Goal: Complete application form: Complete application form

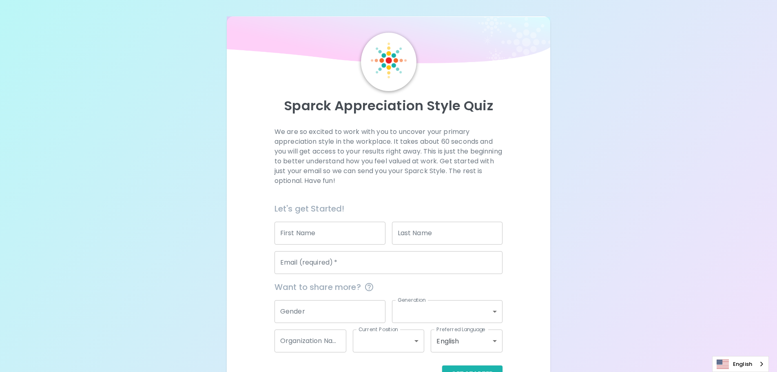
click at [308, 236] on input "First Name" at bounding box center [330, 233] width 111 height 23
type input "[PERSON_NAME]"
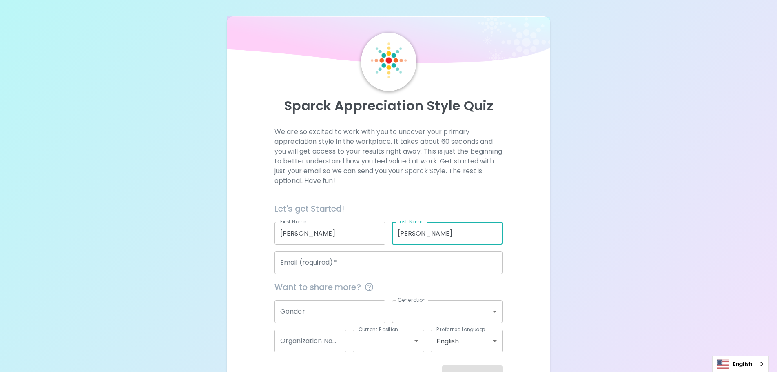
type input "[PERSON_NAME]"
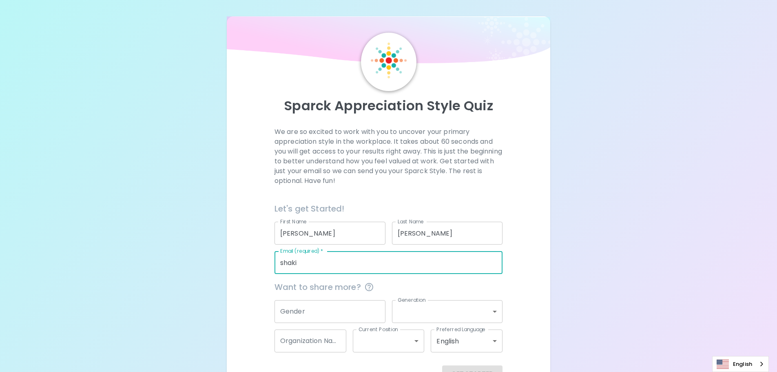
type input "[PERSON_NAME][EMAIL_ADDRESS][DOMAIN_NAME]"
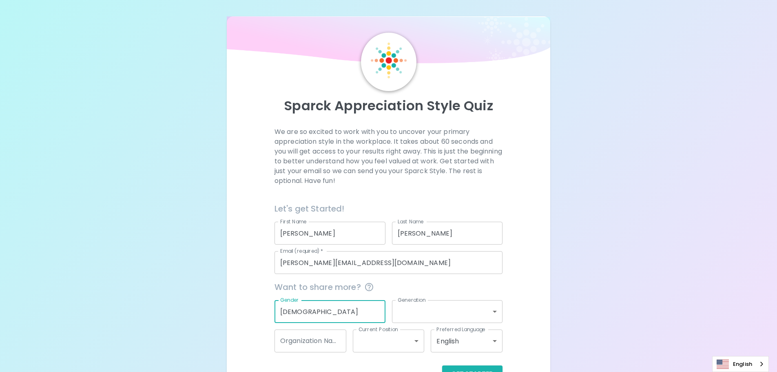
type input "[DEMOGRAPHIC_DATA]"
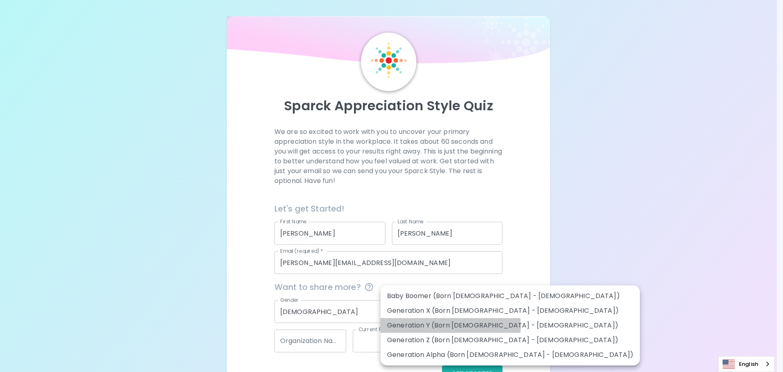
click at [450, 326] on li "Generation Y (Born [DEMOGRAPHIC_DATA] - [DEMOGRAPHIC_DATA])" at bounding box center [511, 325] width 260 height 15
type input "generation_y"
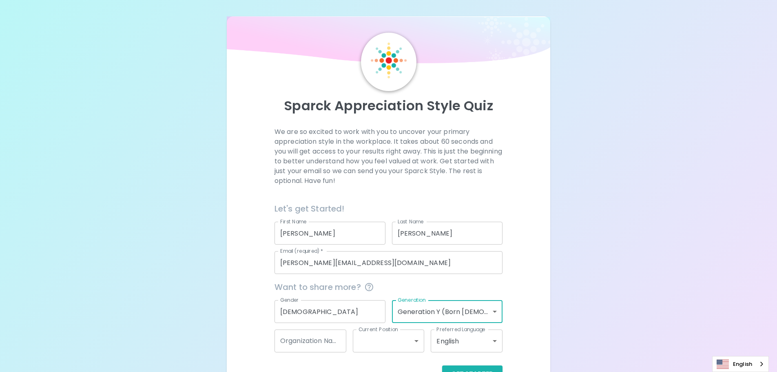
click at [292, 339] on input "Organization Name" at bounding box center [311, 340] width 72 height 23
click at [399, 341] on body "Sparck Appreciation Style Quiz We are so excited to work with you to uncover yo…" at bounding box center [388, 199] width 777 height 399
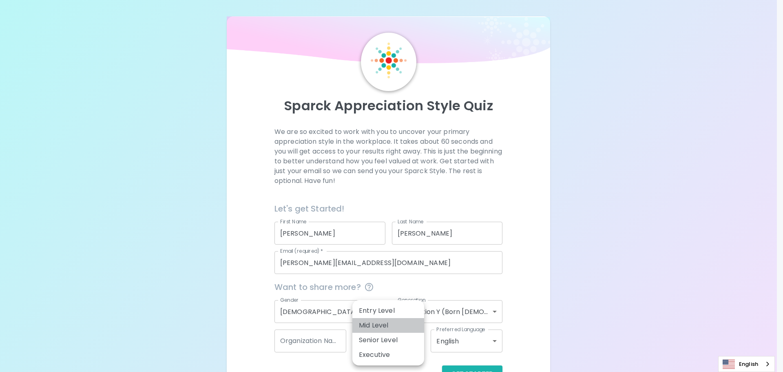
click at [389, 322] on li "Mid Level" at bounding box center [389, 325] width 72 height 15
type input "mid_level"
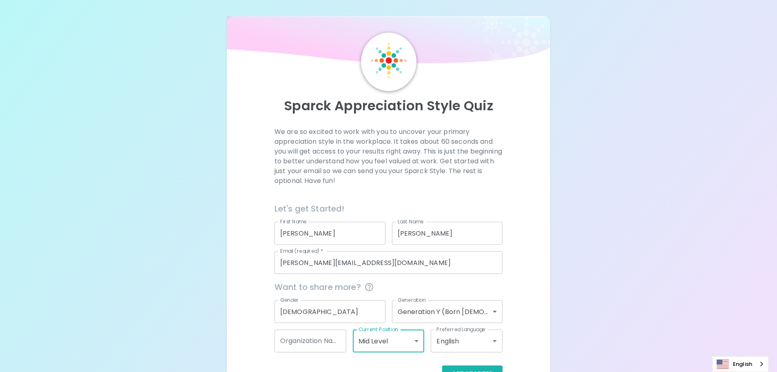
click at [546, 301] on div "Sparck Appreciation Style Quiz We are so excited to work with you to uncover yo…" at bounding box center [389, 207] width 324 height 382
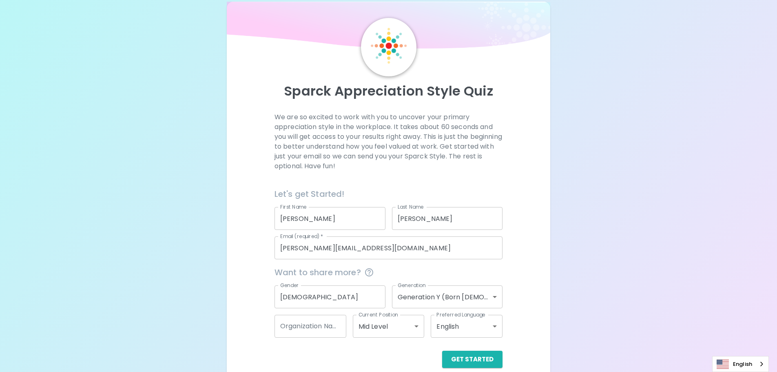
scroll to position [27, 0]
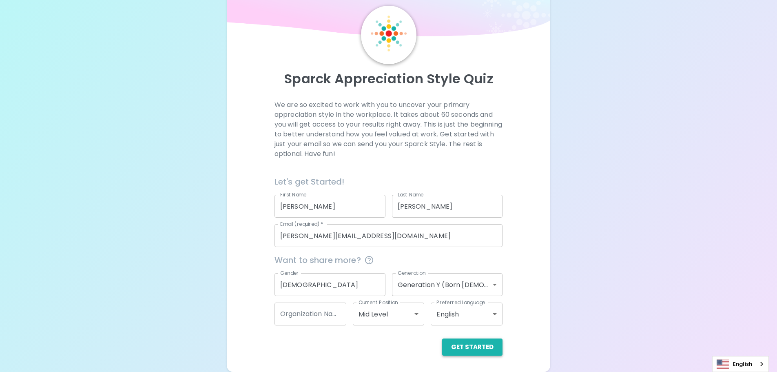
click at [469, 347] on button "Get Started" at bounding box center [472, 346] width 60 height 17
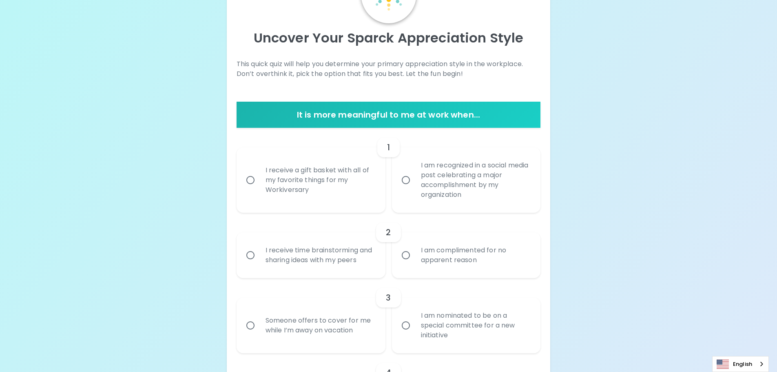
scroll to position [109, 0]
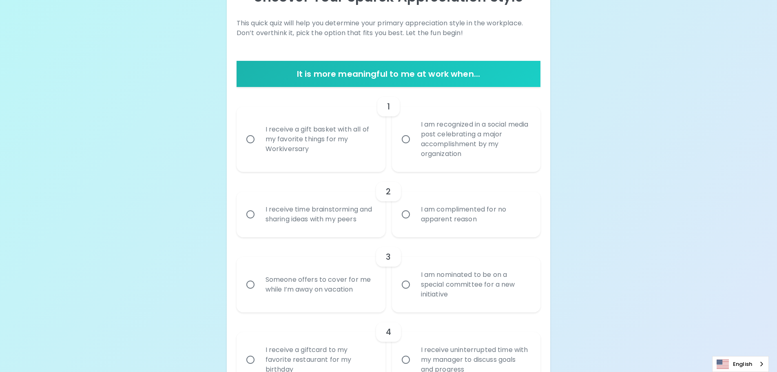
click at [351, 153] on div "I receive a gift basket with all of my favorite things for my Workiversary" at bounding box center [320, 139] width 122 height 49
click at [259, 148] on input "I receive a gift basket with all of my favorite things for my Workiversary" at bounding box center [250, 139] width 17 height 17
radio input "true"
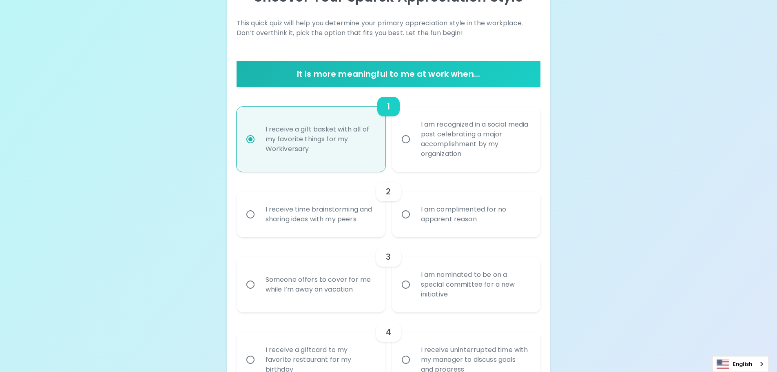
scroll to position [174, 0]
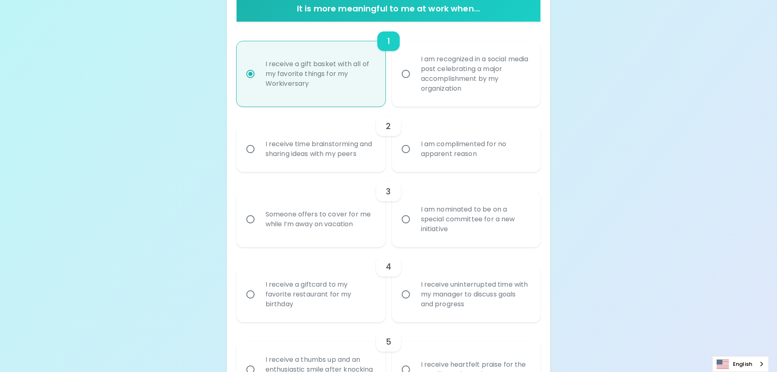
click at [459, 146] on div "I am complimented for no apparent reason" at bounding box center [476, 148] width 122 height 39
click at [415, 146] on input "I am complimented for no apparent reason" at bounding box center [405, 148] width 17 height 17
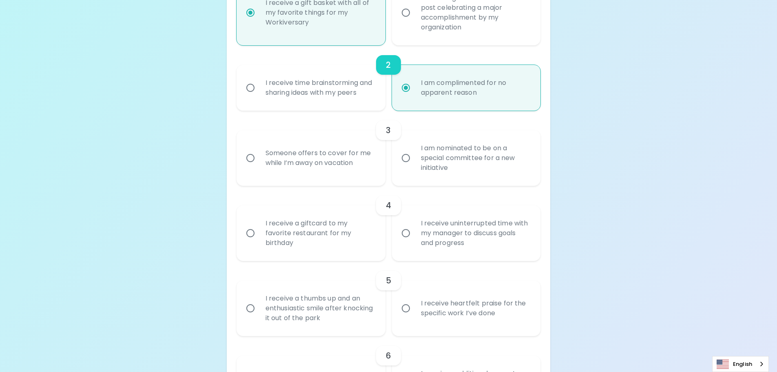
scroll to position [239, 0]
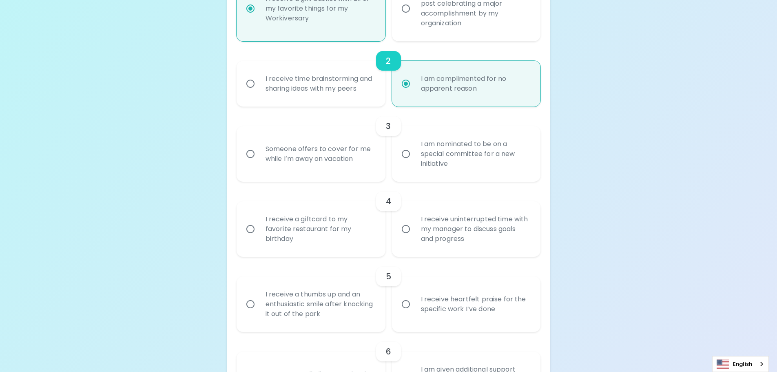
radio input "true"
click at [361, 162] on div "Someone offers to cover for me while I’m away on vacation" at bounding box center [320, 153] width 122 height 39
click at [259, 162] on input "Someone offers to cover for me while I’m away on vacation" at bounding box center [250, 153] width 17 height 17
radio input "false"
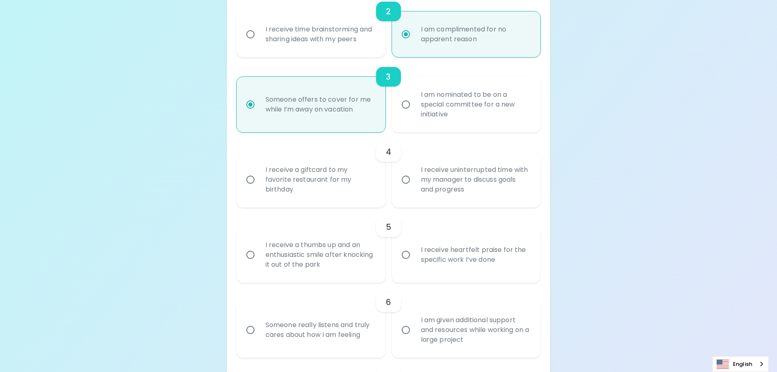
scroll to position [304, 0]
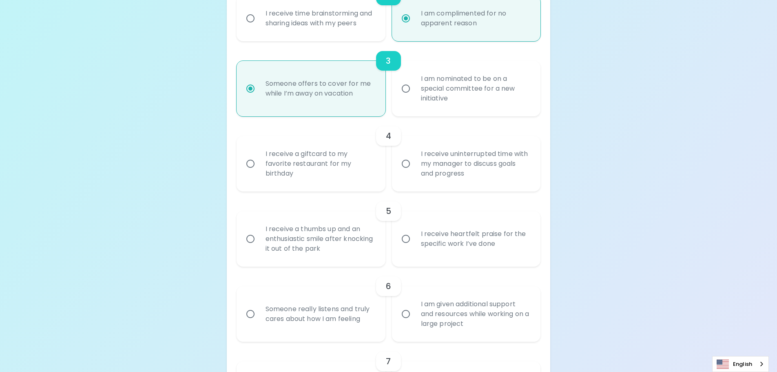
radio input "true"
click at [359, 166] on div "I receive a giftcard to my favorite restaurant for my birthday" at bounding box center [320, 163] width 122 height 49
click at [259, 166] on input "I receive a giftcard to my favorite restaurant for my birthday" at bounding box center [250, 163] width 17 height 17
radio input "false"
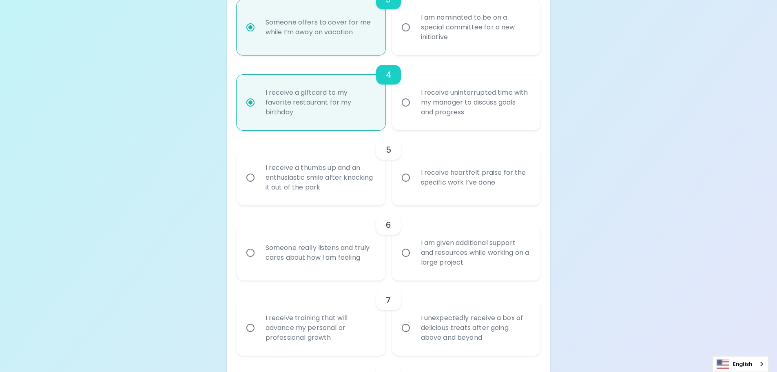
scroll to position [370, 0]
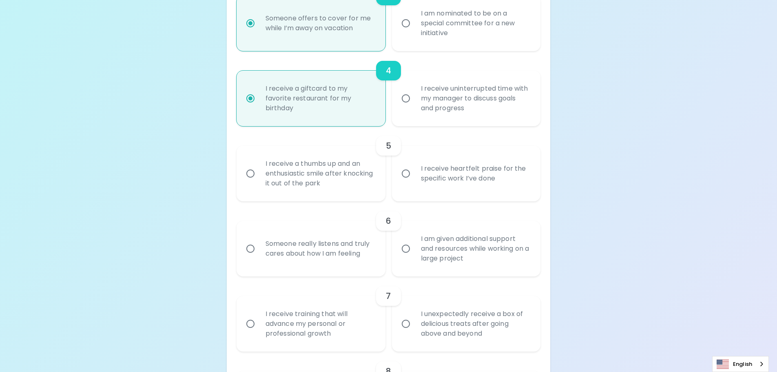
radio input "true"
click at [449, 168] on div "I receive heartfelt praise for the specific work I’ve done" at bounding box center [476, 173] width 122 height 39
click at [415, 168] on input "I receive heartfelt praise for the specific work I’ve done" at bounding box center [405, 173] width 17 height 17
radio input "false"
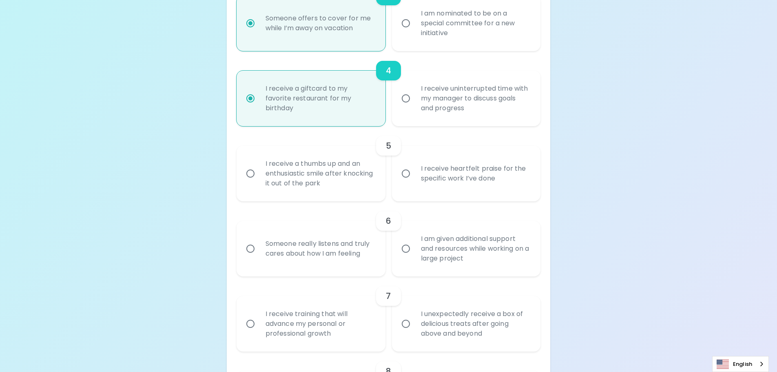
radio input "false"
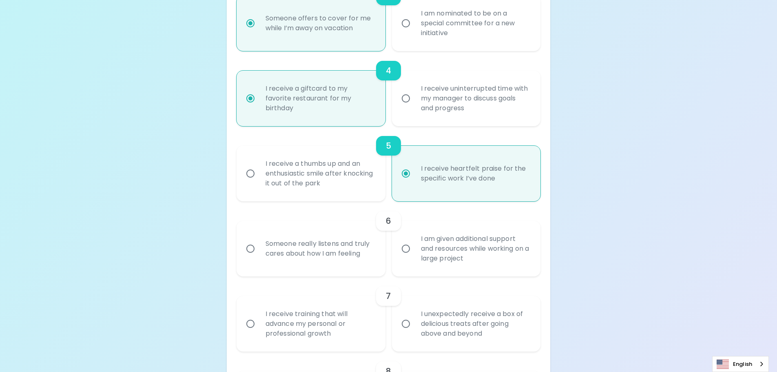
scroll to position [435, 0]
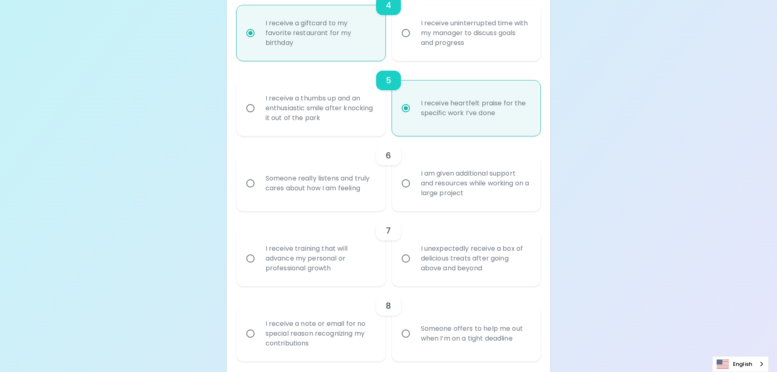
radio input "true"
click at [449, 168] on div "I am given additional support and resources while working on a large project" at bounding box center [476, 183] width 122 height 49
click at [415, 175] on input "I am given additional support and resources while working on a large project" at bounding box center [405, 183] width 17 height 17
radio input "false"
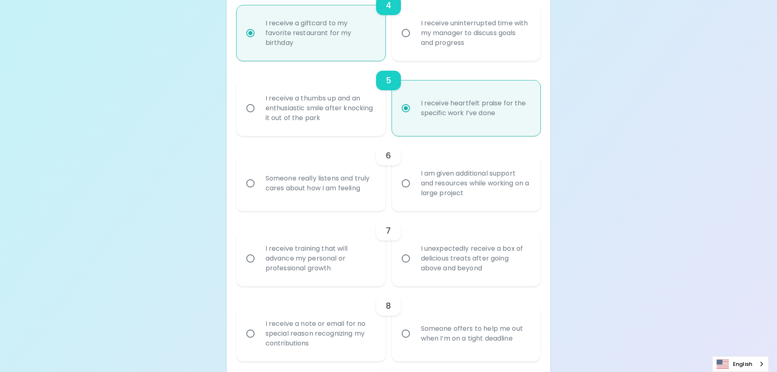
radio input "false"
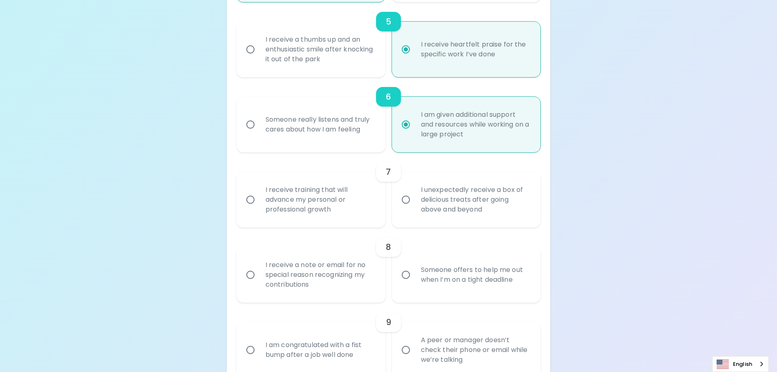
scroll to position [500, 0]
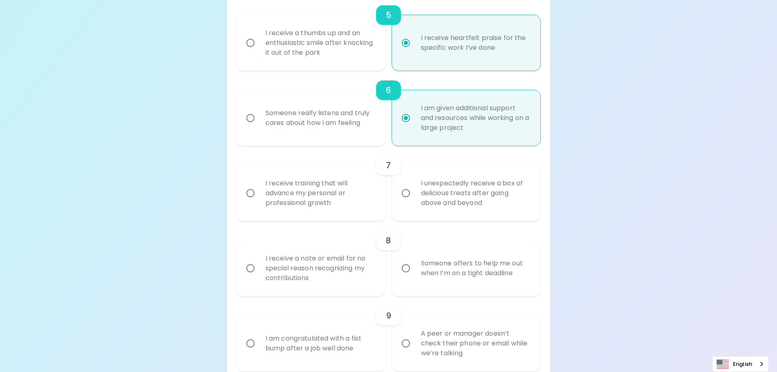
radio input "true"
click at [449, 168] on div "7" at bounding box center [389, 165] width 304 height 20
click at [447, 183] on div "I unexpectedly receive a box of delicious treats after going above and beyond" at bounding box center [476, 193] width 122 height 49
click at [415, 184] on input "I unexpectedly receive a box of delicious treats after going above and beyond" at bounding box center [405, 192] width 17 height 17
radio input "false"
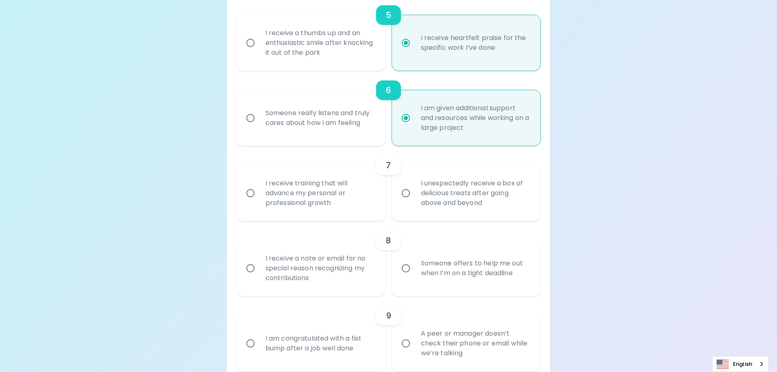
radio input "false"
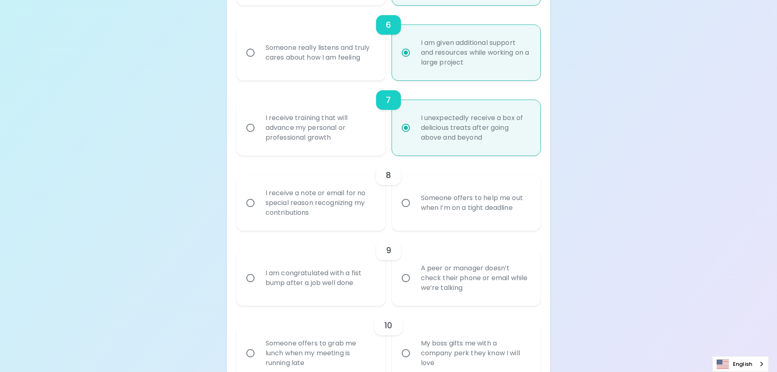
radio input "true"
click at [341, 192] on div "I receive a note or email for no special reason recognizing my contributions" at bounding box center [320, 202] width 122 height 49
click at [259, 194] on input "I receive a note or email for no special reason recognizing my contributions" at bounding box center [250, 202] width 17 height 17
radio input "false"
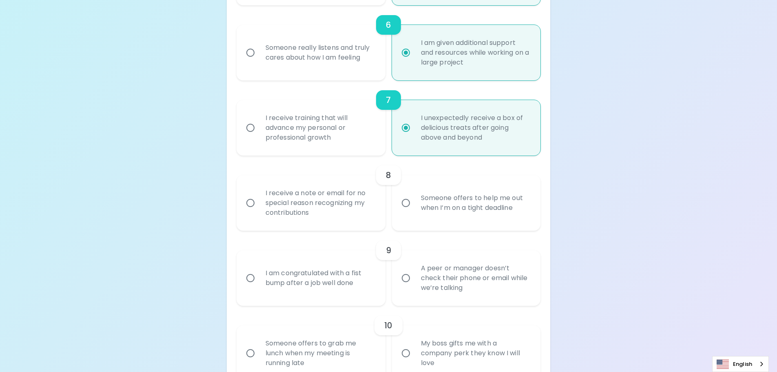
radio input "false"
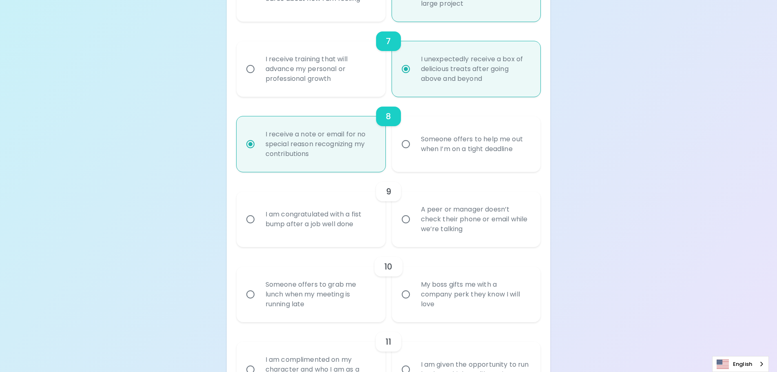
scroll to position [631, 0]
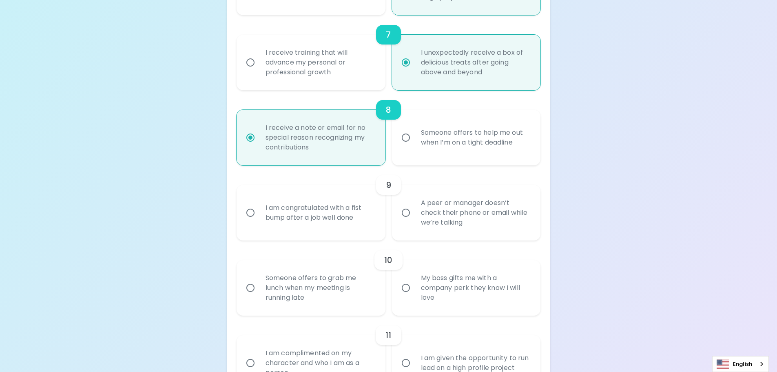
radio input "true"
click at [435, 207] on div "A peer or manager doesn’t check their phone or email while we’re talking" at bounding box center [476, 212] width 122 height 49
click at [415, 207] on input "A peer or manager doesn’t check their phone or email while we’re talking" at bounding box center [405, 212] width 17 height 17
radio input "false"
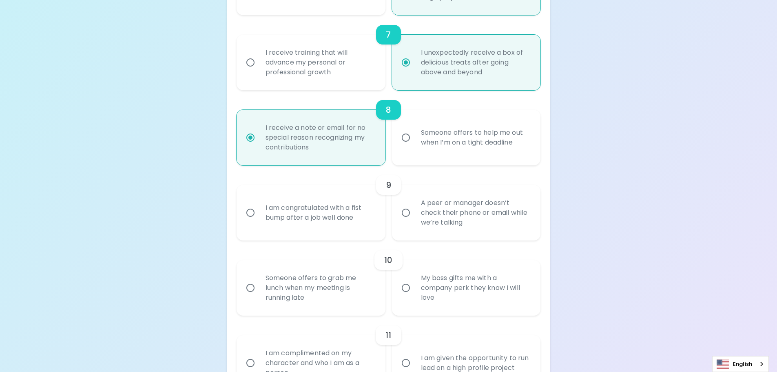
radio input "false"
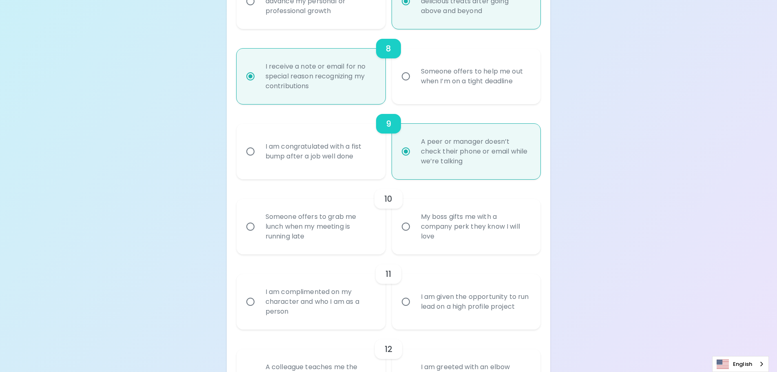
scroll to position [696, 0]
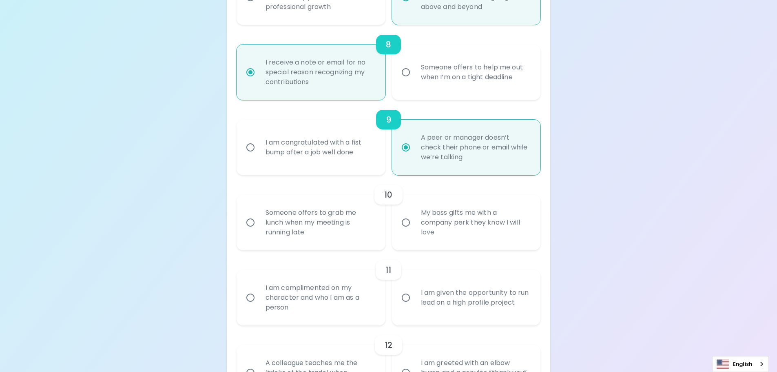
radio input "true"
click at [362, 219] on div "Someone offers to grab me lunch when my meeting is running late" at bounding box center [320, 222] width 122 height 49
click at [259, 219] on input "Someone offers to grab me lunch when my meeting is running late" at bounding box center [250, 222] width 17 height 17
radio input "false"
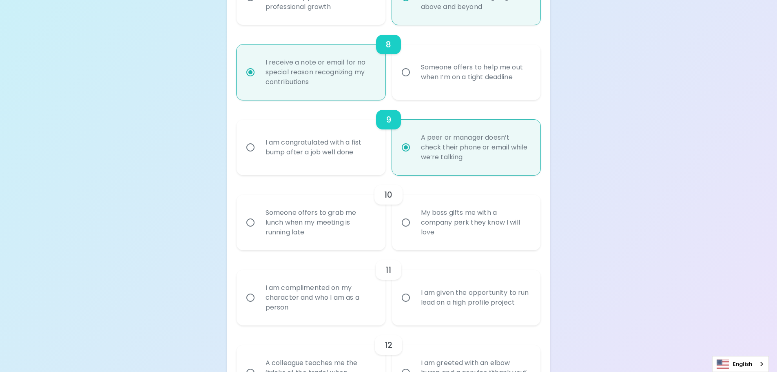
radio input "false"
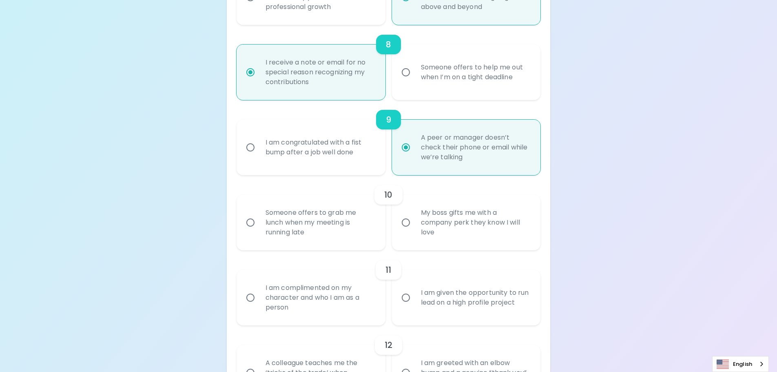
radio input "false"
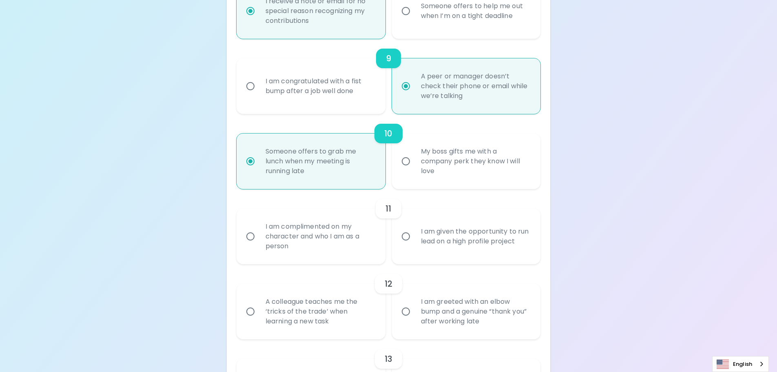
scroll to position [761, 0]
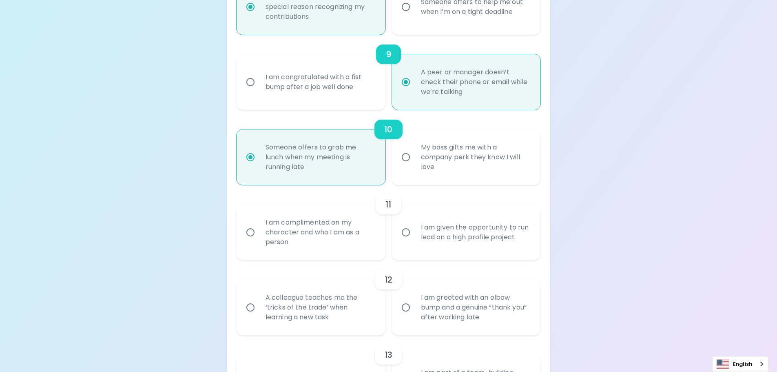
radio input "true"
click at [364, 229] on div "I am complimented on my character and who I am as a person" at bounding box center [320, 232] width 122 height 49
click at [259, 229] on input "I am complimented on my character and who I am as a person" at bounding box center [250, 232] width 17 height 17
radio input "false"
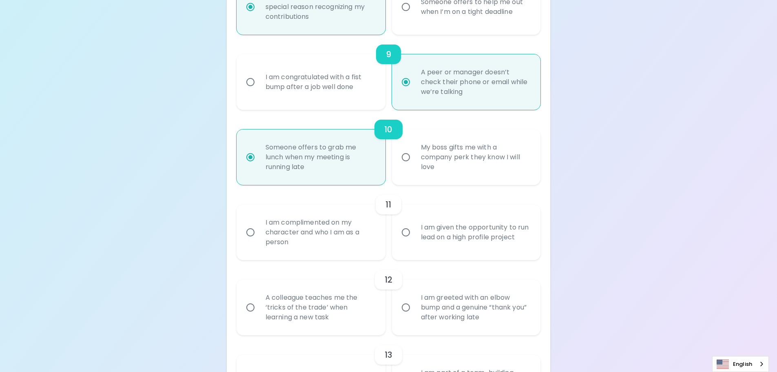
radio input "false"
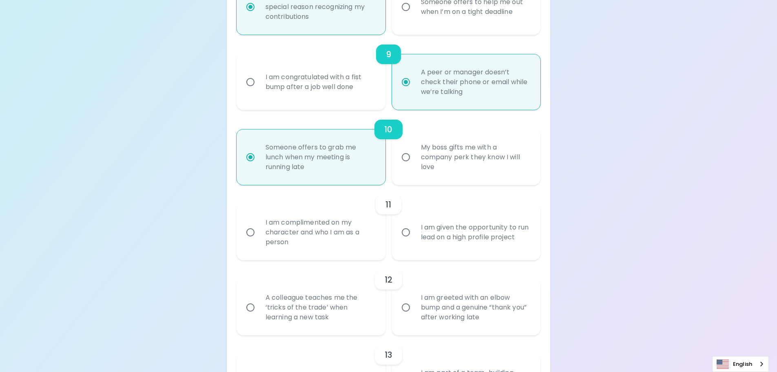
radio input "false"
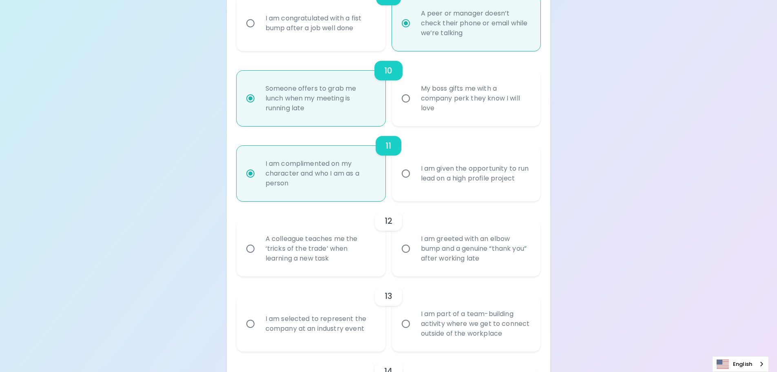
scroll to position [827, 0]
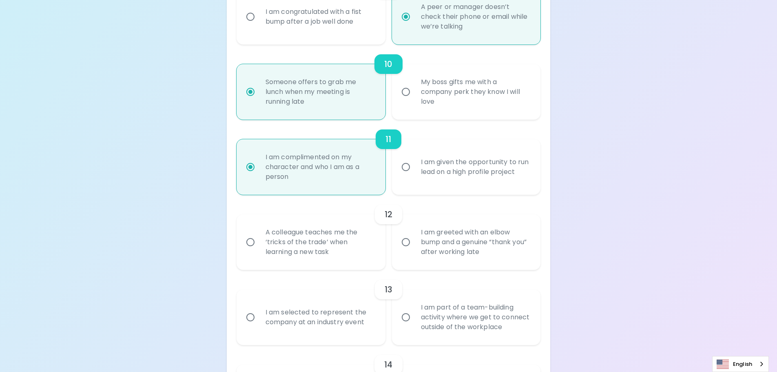
radio input "true"
click at [347, 232] on div "A colleague teaches me the ‘tricks of the trade’ when learning a new task" at bounding box center [320, 241] width 122 height 49
click at [259, 233] on input "A colleague teaches me the ‘tricks of the trade’ when learning a new task" at bounding box center [250, 241] width 17 height 17
radio input "false"
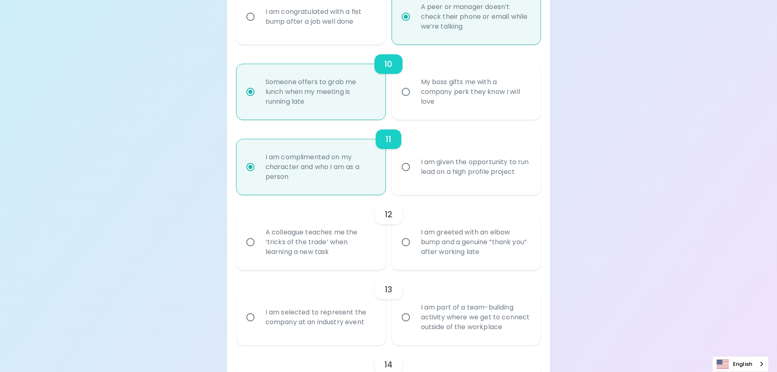
radio input "false"
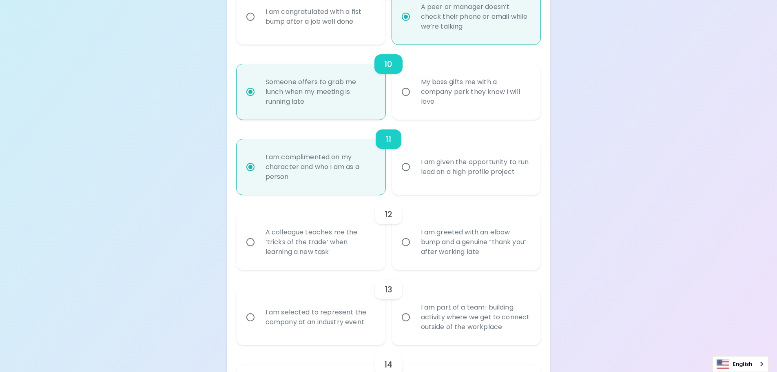
radio input "false"
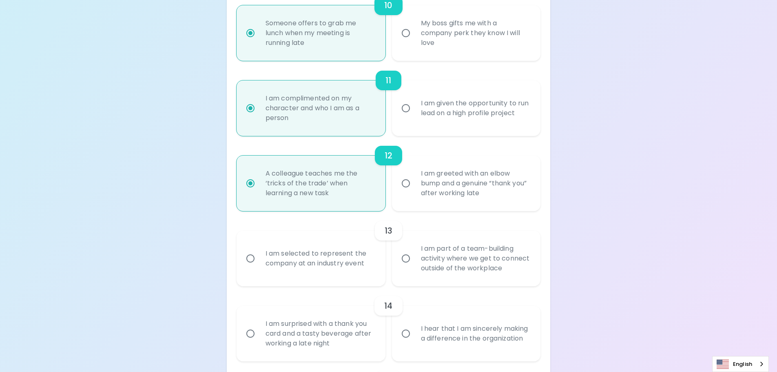
scroll to position [892, 0]
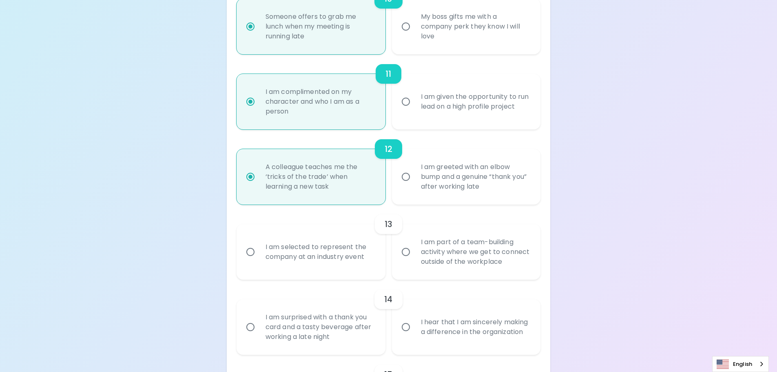
radio input "true"
click at [450, 244] on div "I am part of a team-building activity where we get to connect outside of the wo…" at bounding box center [476, 251] width 122 height 49
click at [415, 244] on input "I am part of a team-building activity where we get to connect outside of the wo…" at bounding box center [405, 251] width 17 height 17
radio input "false"
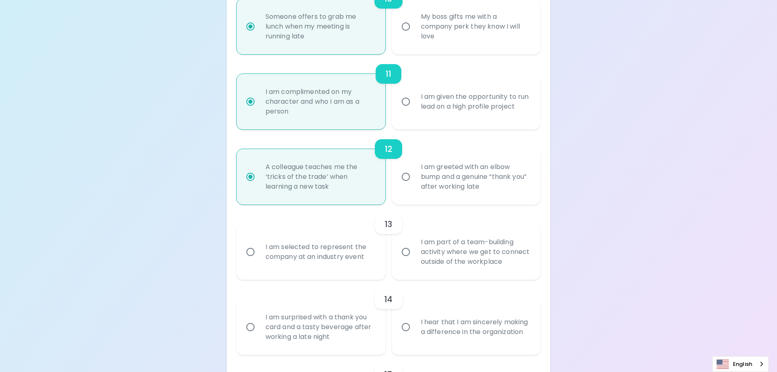
radio input "false"
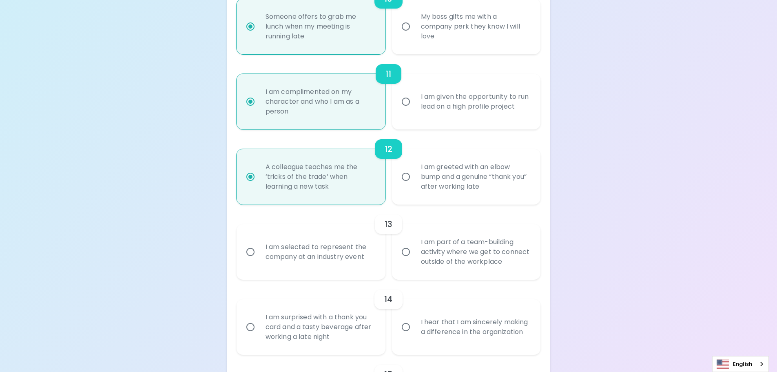
radio input "false"
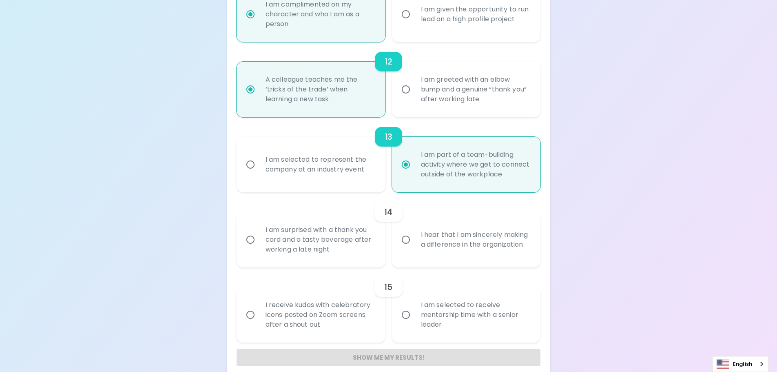
scroll to position [990, 0]
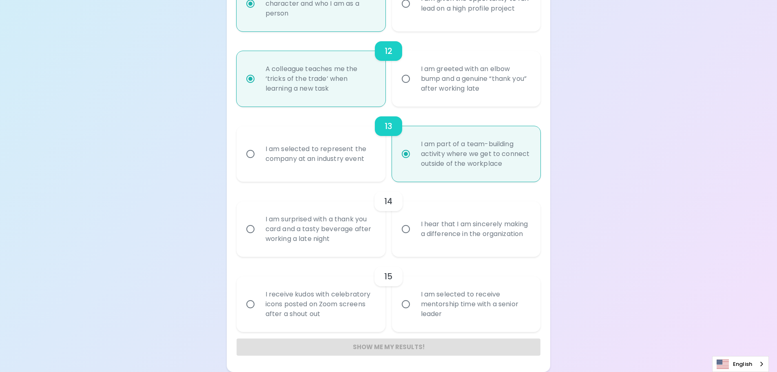
radio input "true"
click at [469, 227] on div "I hear that I am sincerely making a difference in the organization" at bounding box center [476, 228] width 122 height 39
click at [415, 227] on input "I hear that I am sincerely making a difference in the organization" at bounding box center [405, 228] width 17 height 17
radio input "false"
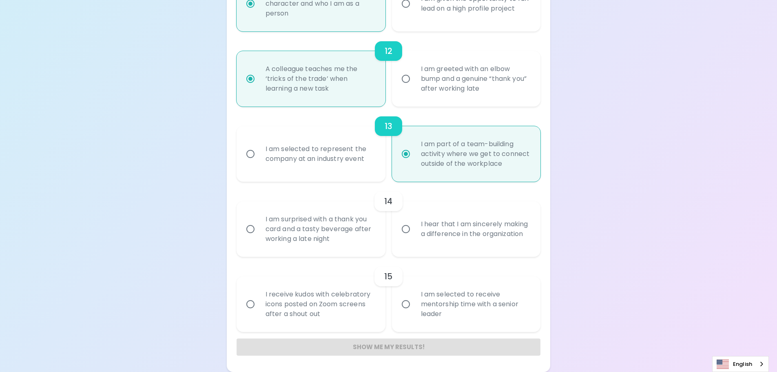
radio input "false"
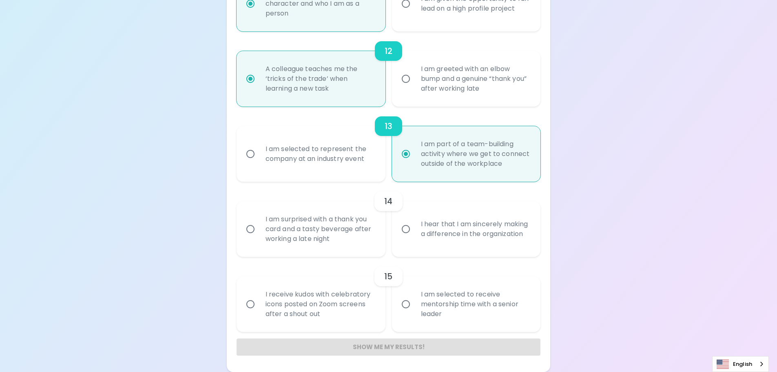
radio input "false"
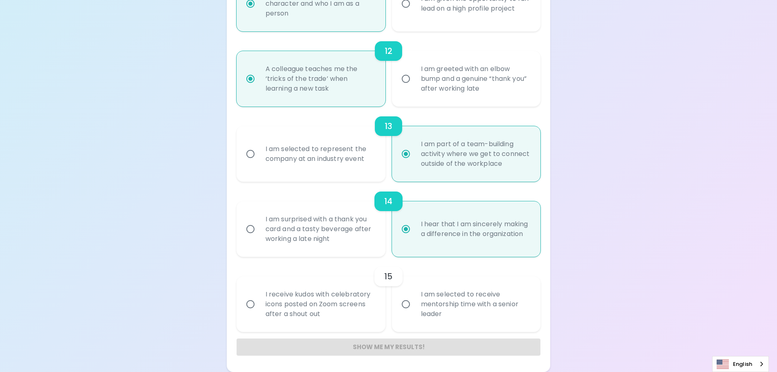
radio input "true"
click at [460, 300] on div "I am selected to receive mentorship time with a senior leader" at bounding box center [476, 304] width 122 height 49
click at [415, 300] on input "I am selected to receive mentorship time with a senior leader" at bounding box center [405, 303] width 17 height 17
radio input "false"
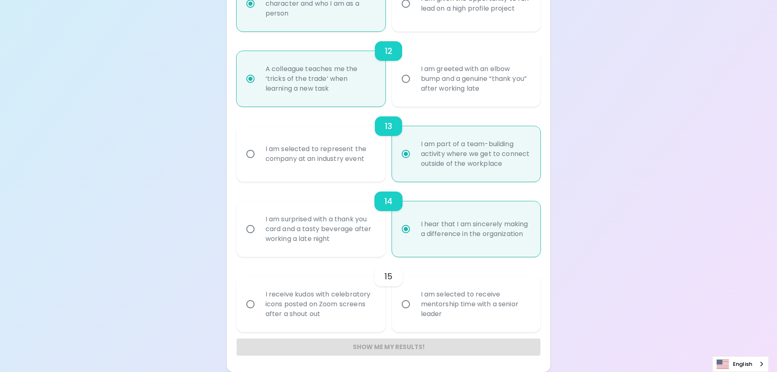
radio input "false"
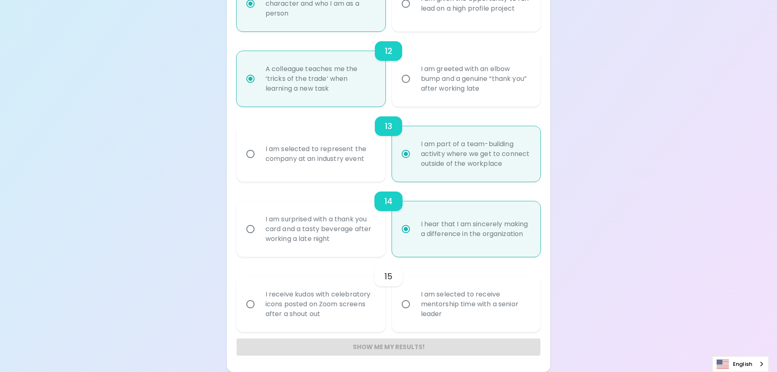
radio input "false"
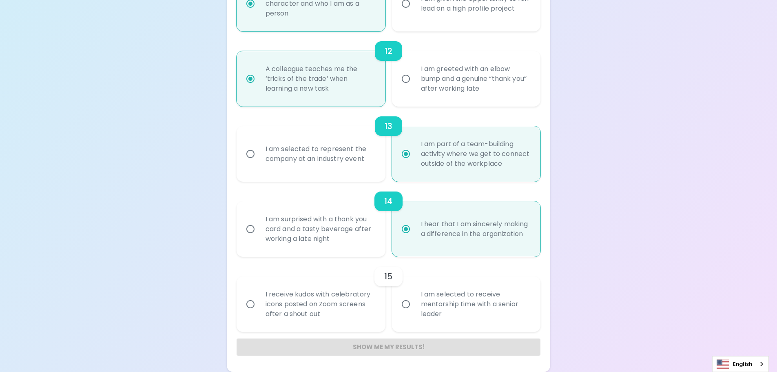
radio input "false"
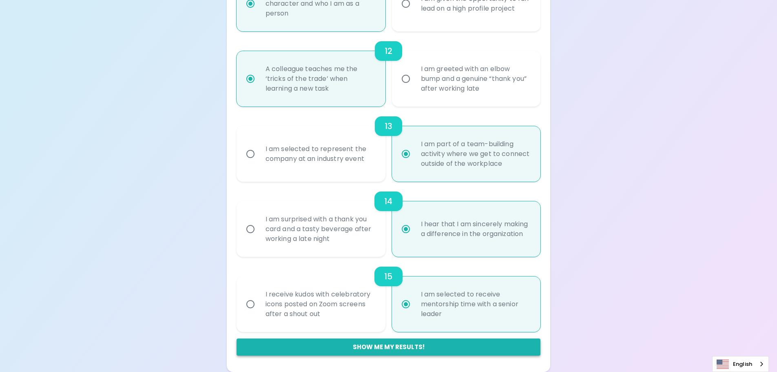
radio input "true"
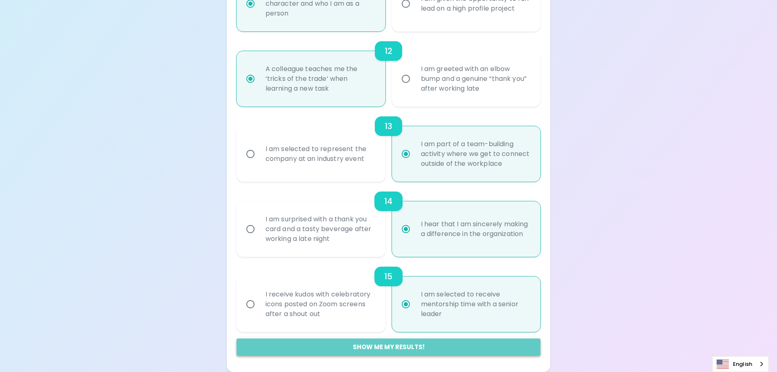
click at [391, 348] on button "Show me my results!" at bounding box center [389, 346] width 304 height 17
radio input "false"
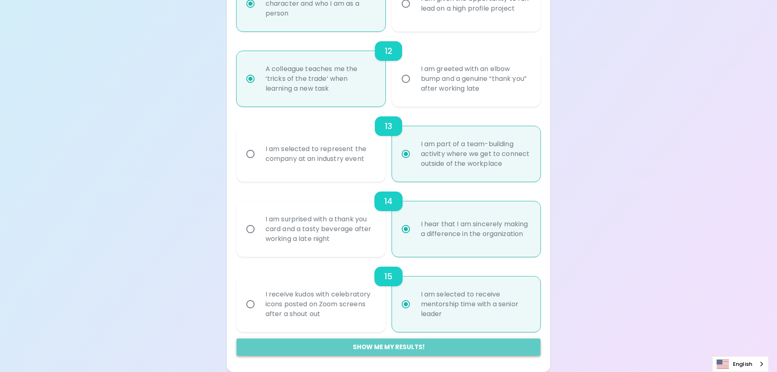
radio input "false"
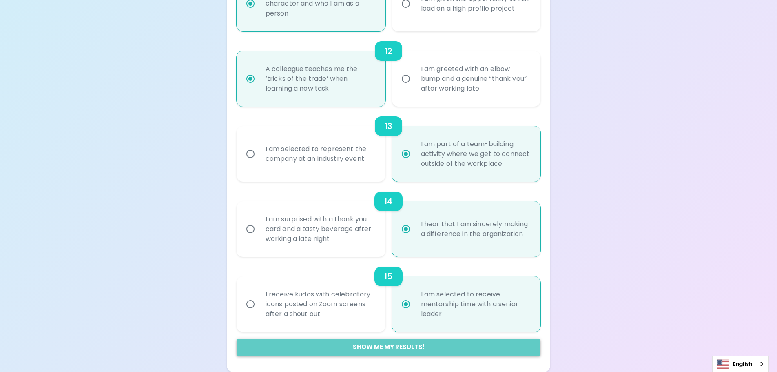
radio input "false"
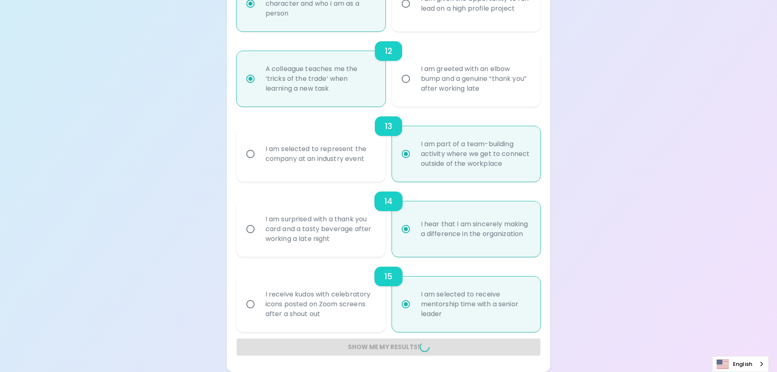
radio input "false"
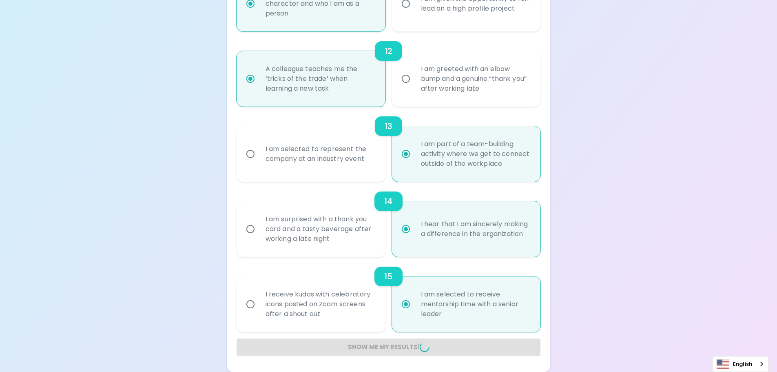
radio input "false"
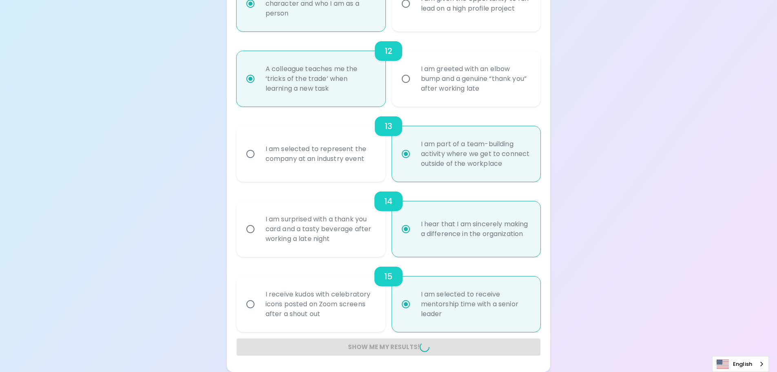
radio input "false"
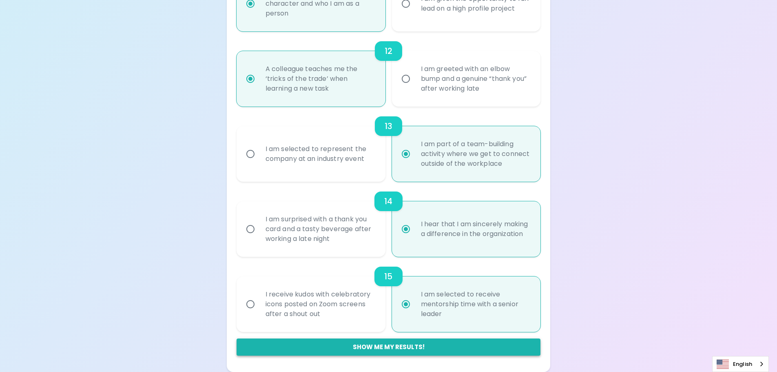
scroll to position [154, 0]
